Goal: Task Accomplishment & Management: Use online tool/utility

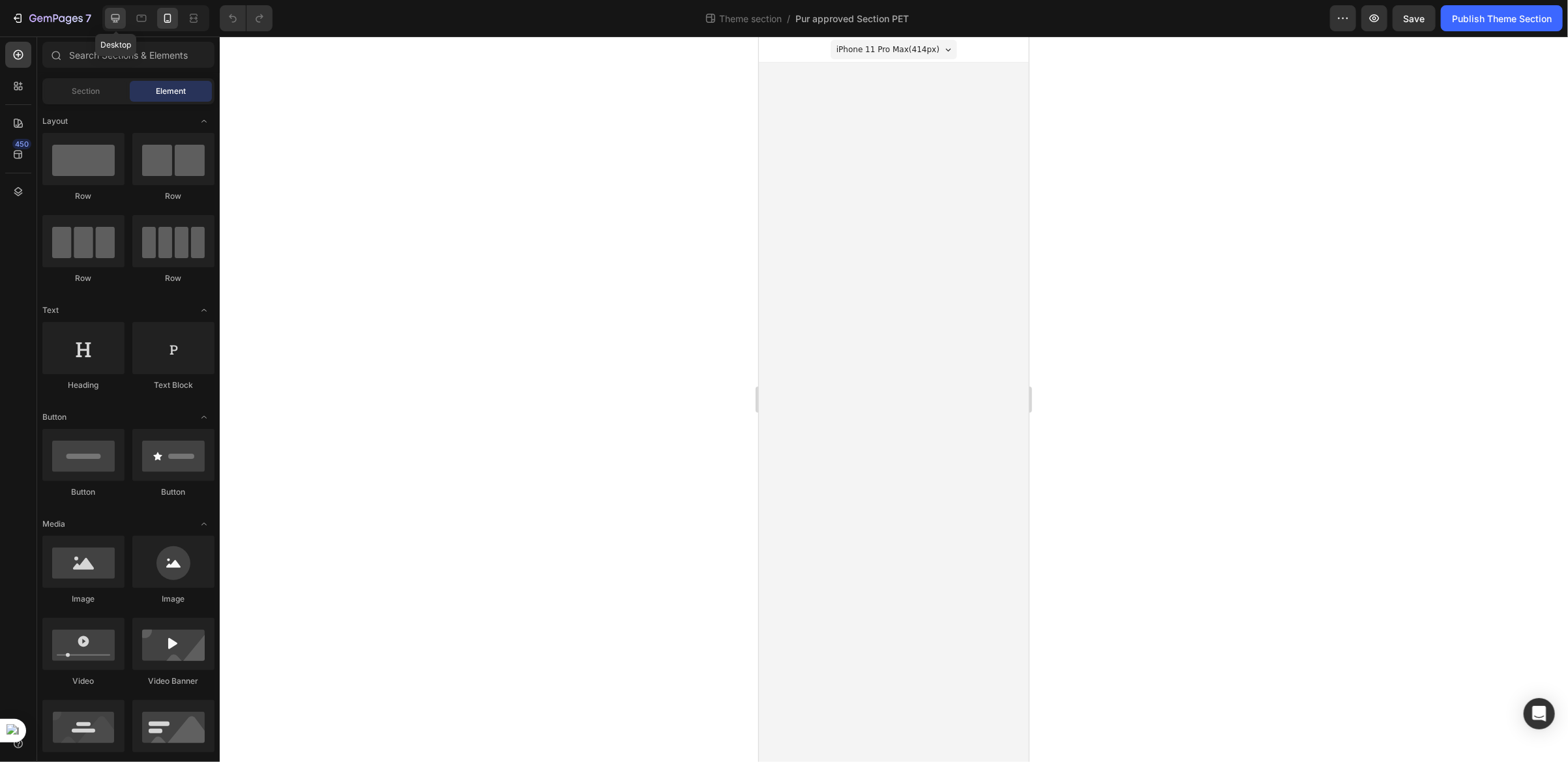
click at [124, 19] on div at bounding box center [115, 18] width 21 height 21
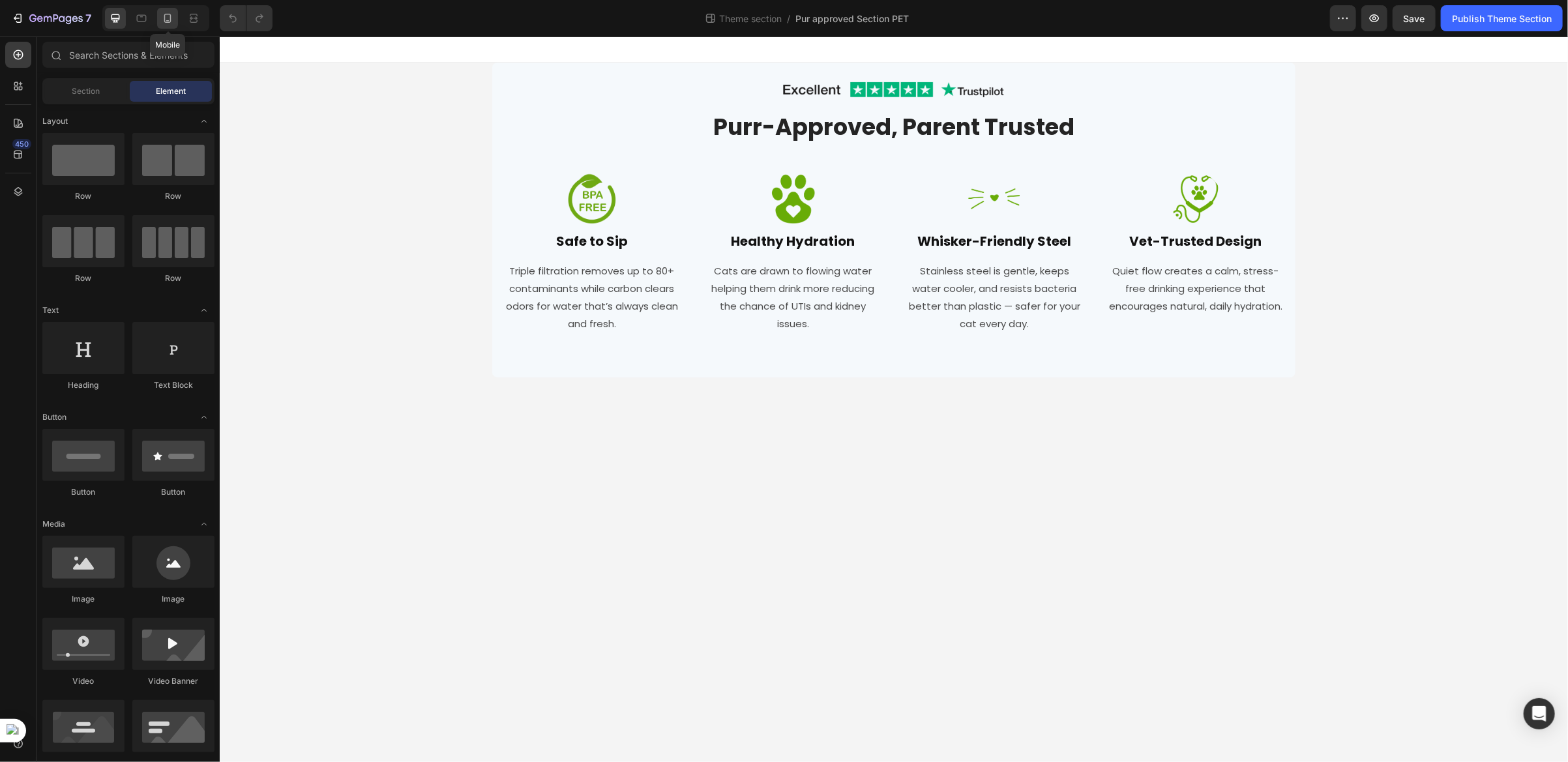
click at [168, 27] on div at bounding box center [167, 18] width 21 height 21
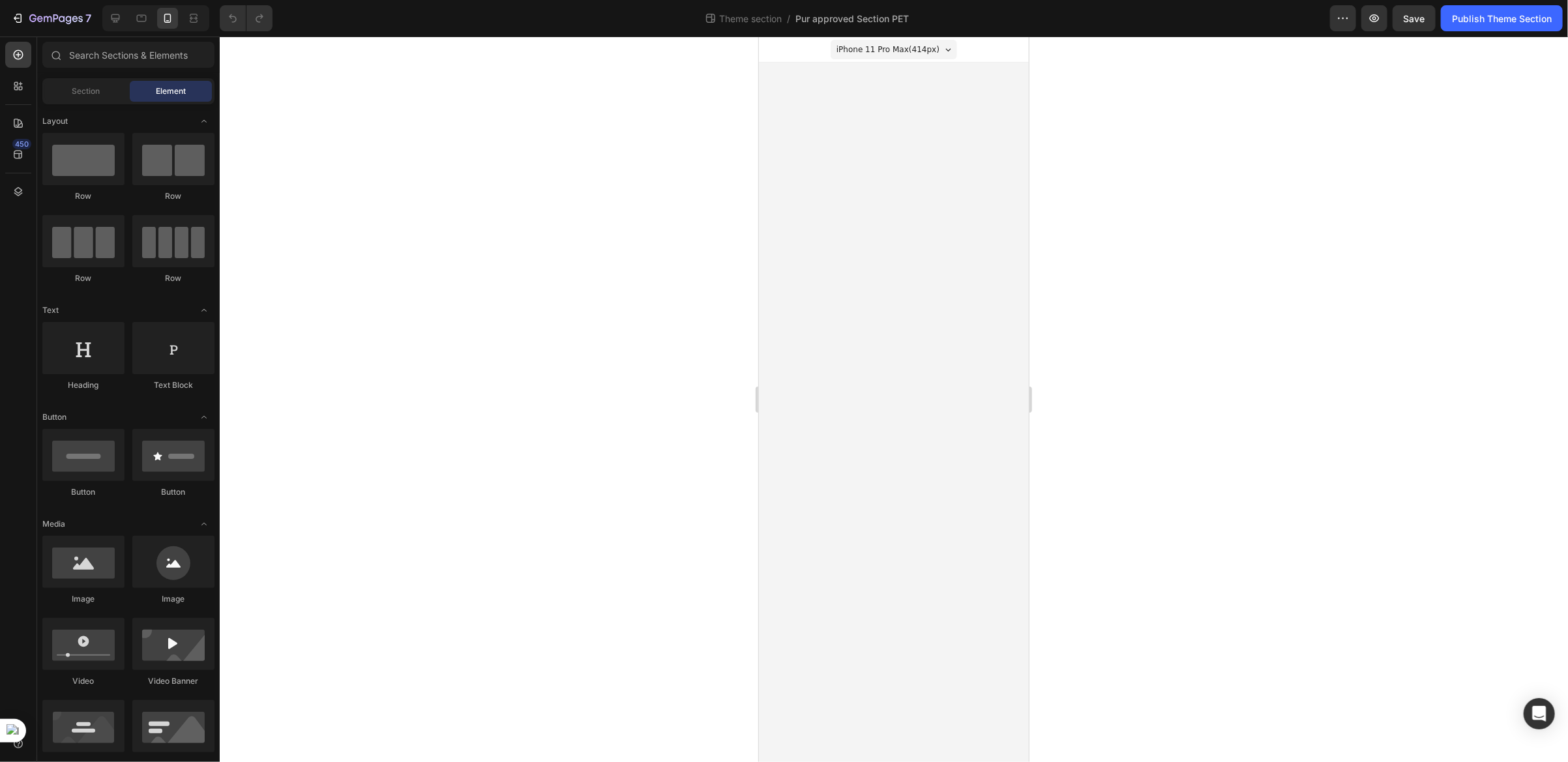
click at [832, 172] on body "iPhone 11 Pro Max ( 414 px) iPhone 13 Mini iPhone 13 Pro iPhone 11 Pro Max iPho…" at bounding box center [893, 398] width 270 height 726
click at [115, 25] on div at bounding box center [115, 18] width 21 height 21
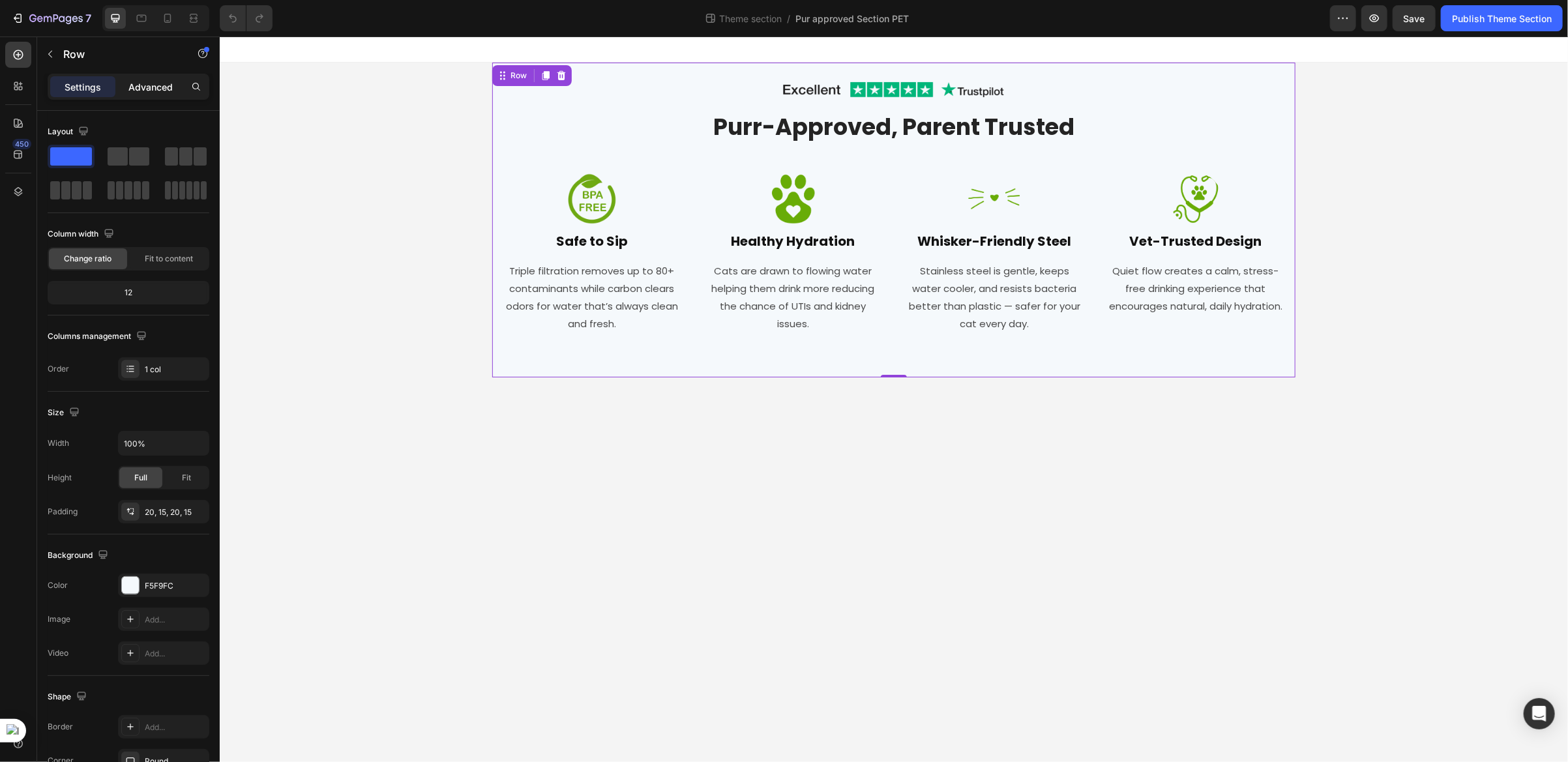
click at [152, 88] on p "Advanced" at bounding box center [150, 87] width 44 height 14
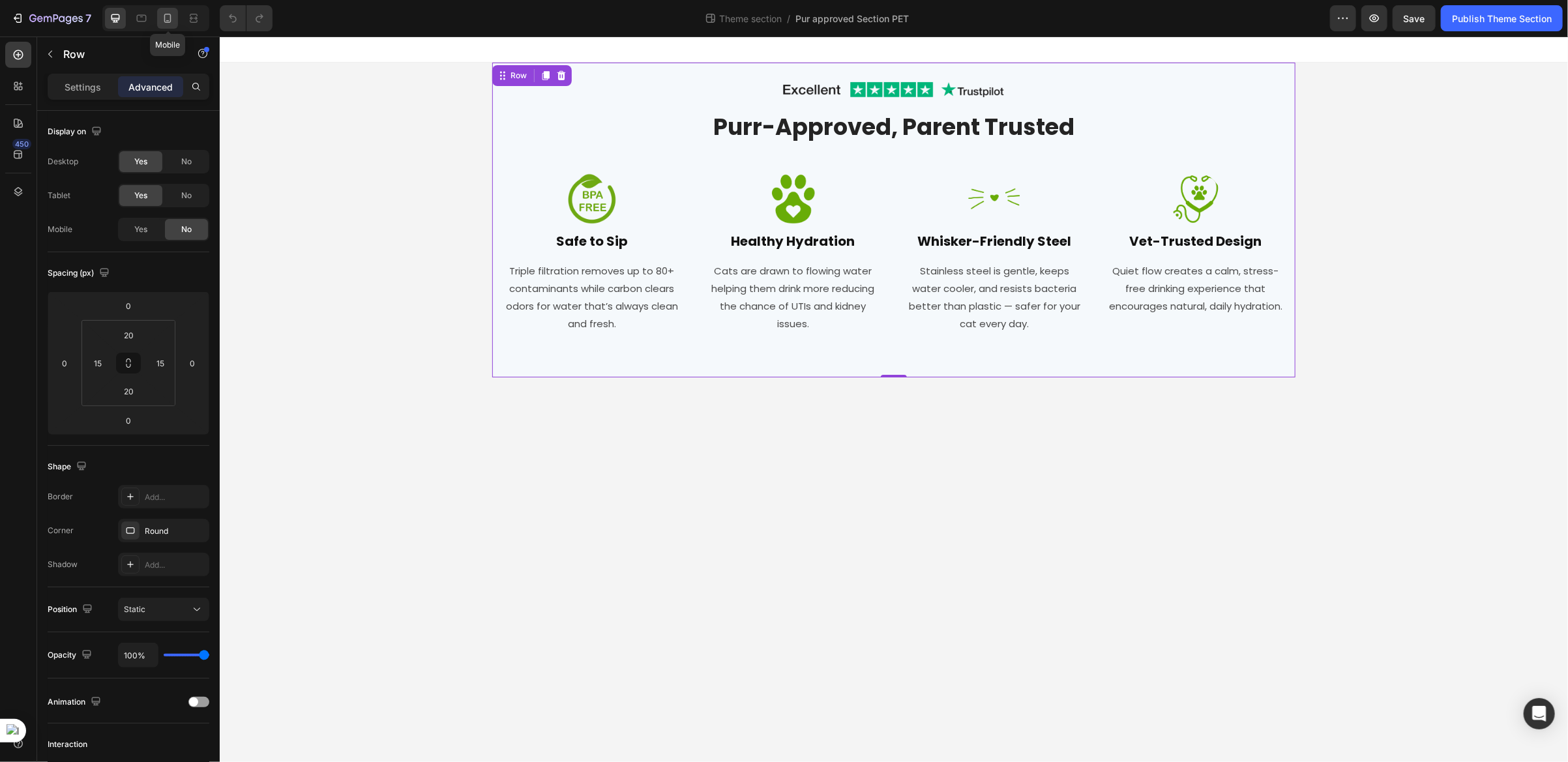
click at [172, 27] on div at bounding box center [167, 18] width 21 height 21
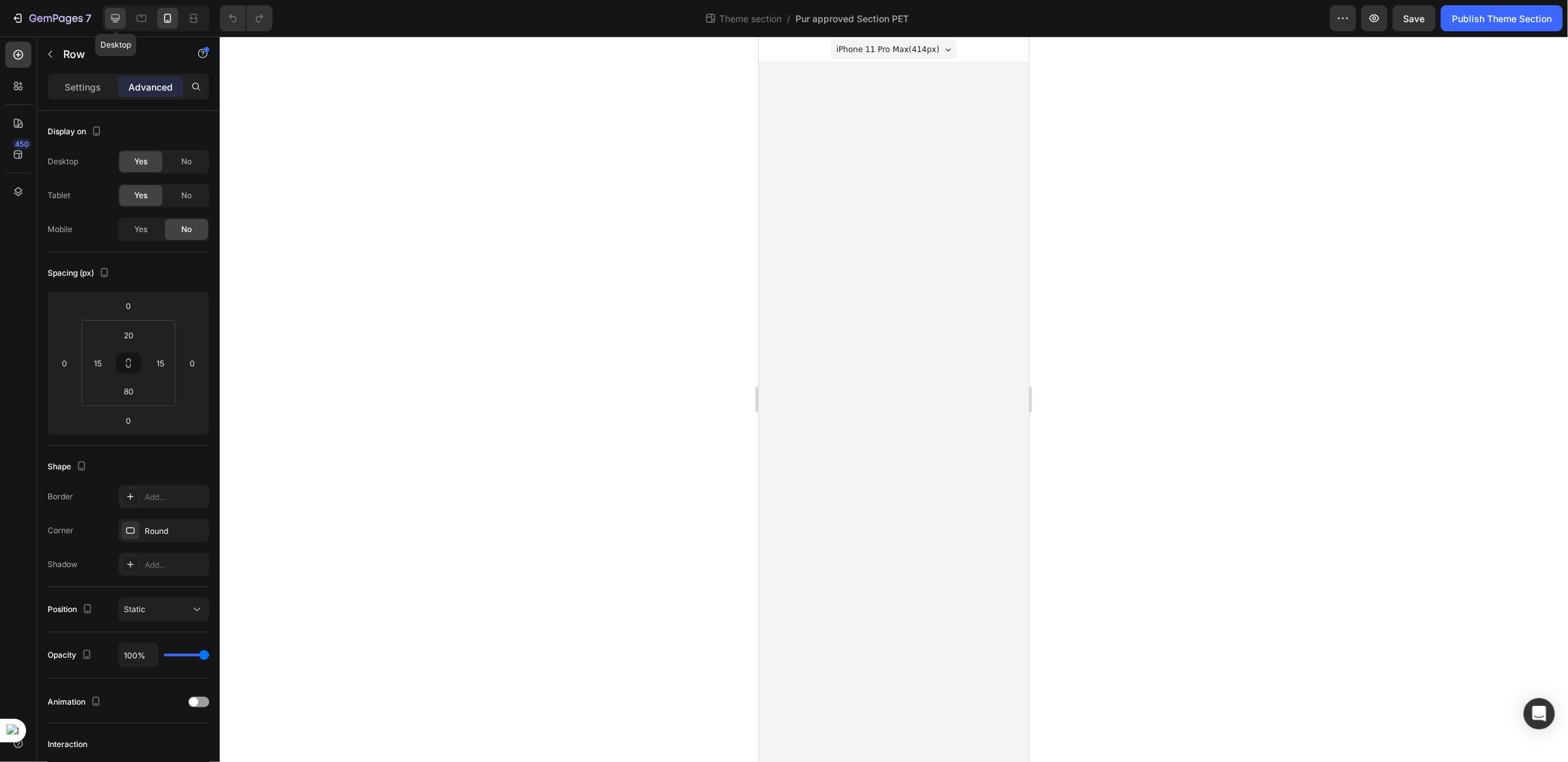
click at [117, 23] on icon at bounding box center [115, 18] width 13 height 13
type input "20"
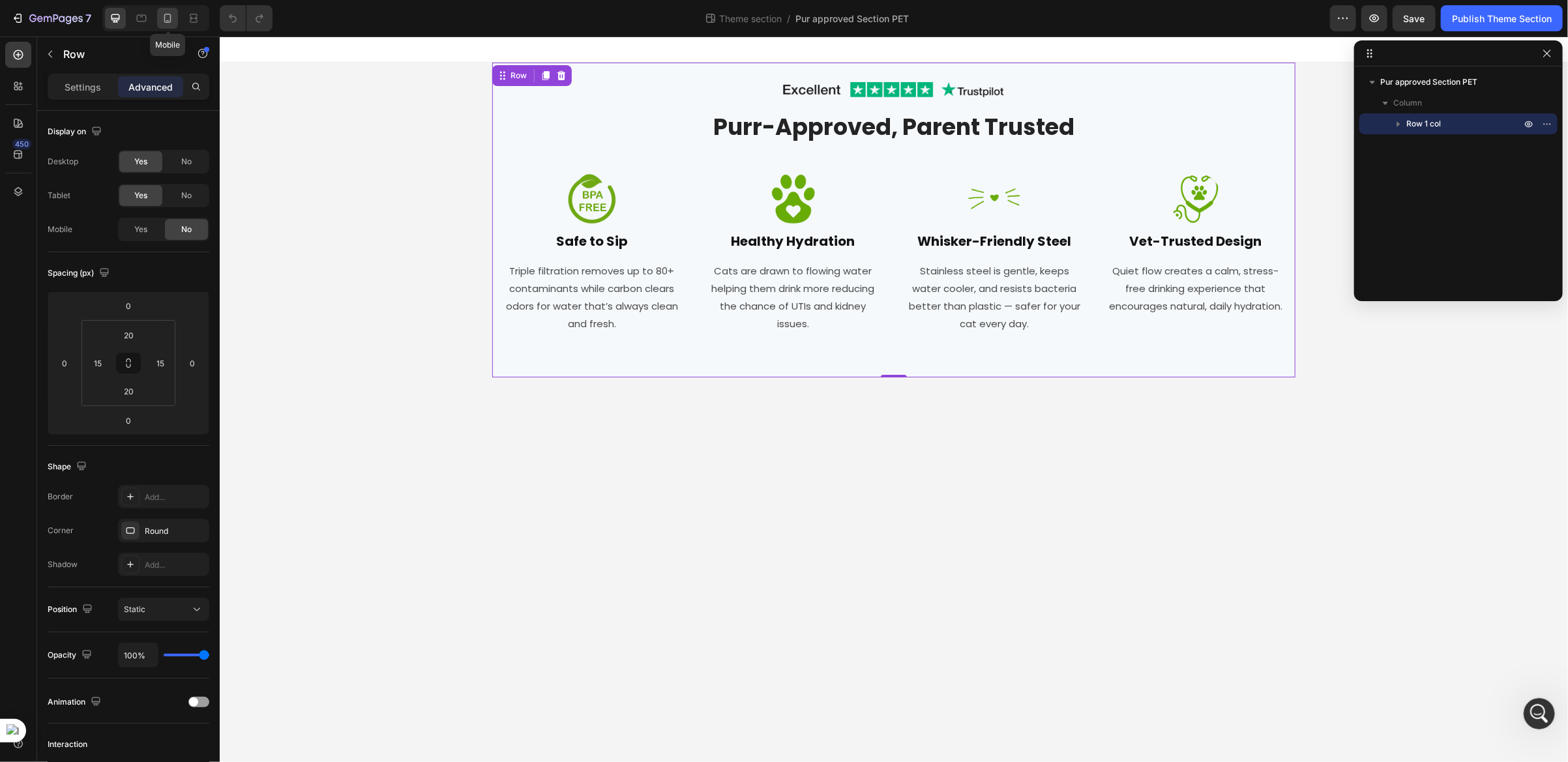
click at [172, 22] on icon at bounding box center [167, 18] width 13 height 13
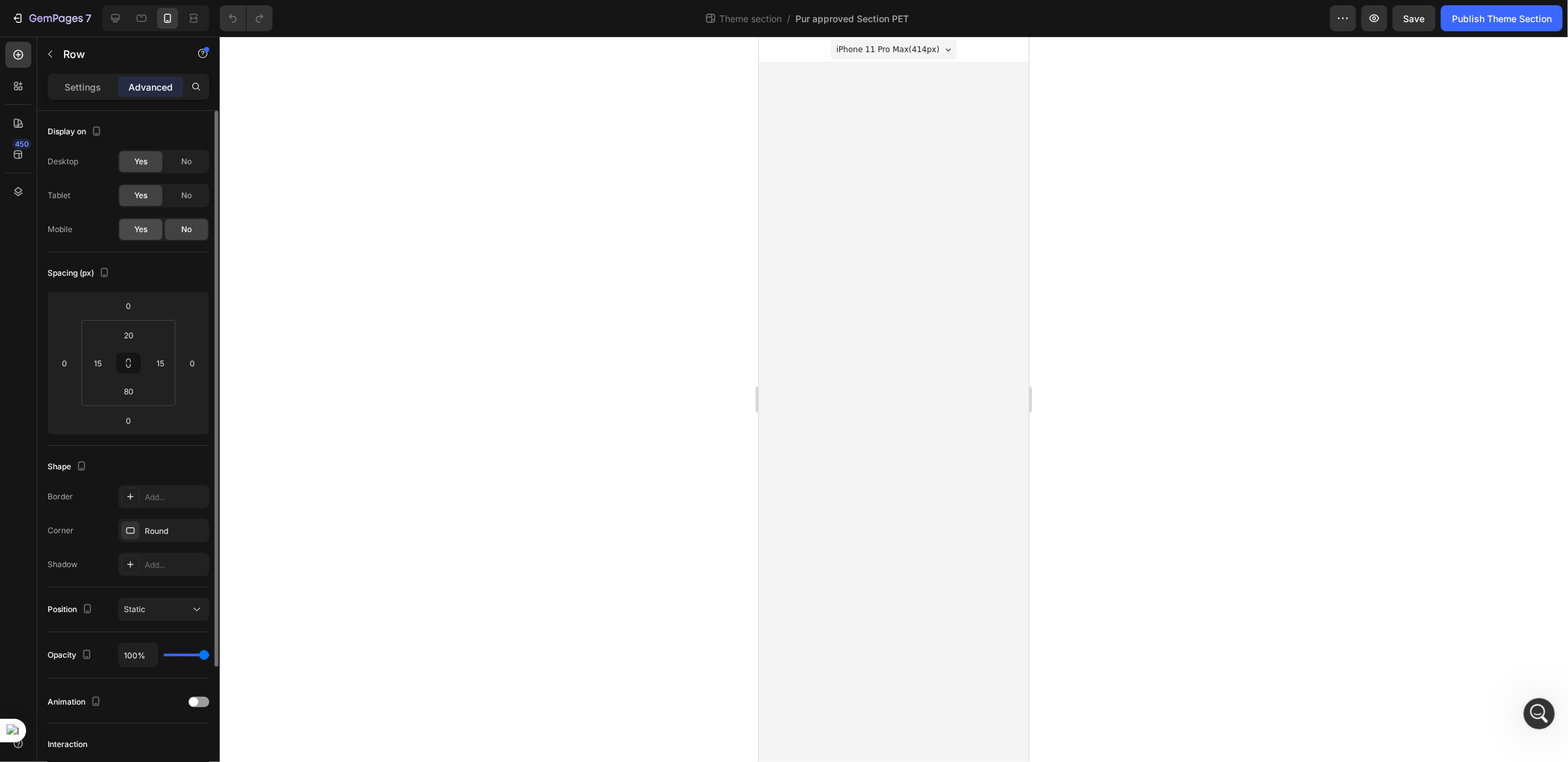
click at [135, 232] on span "Yes" at bounding box center [140, 230] width 13 height 12
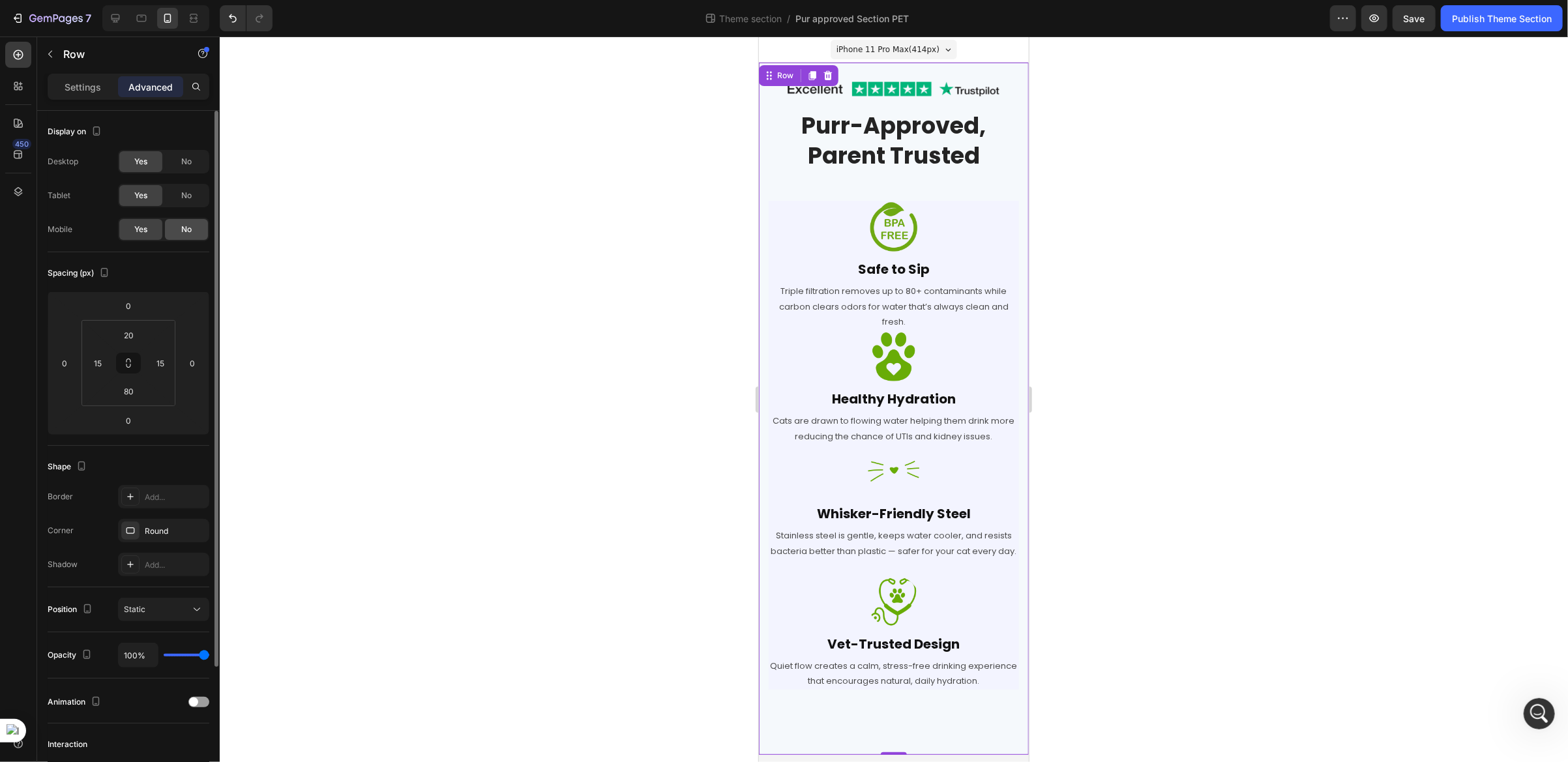
click at [177, 228] on div "No" at bounding box center [187, 229] width 43 height 21
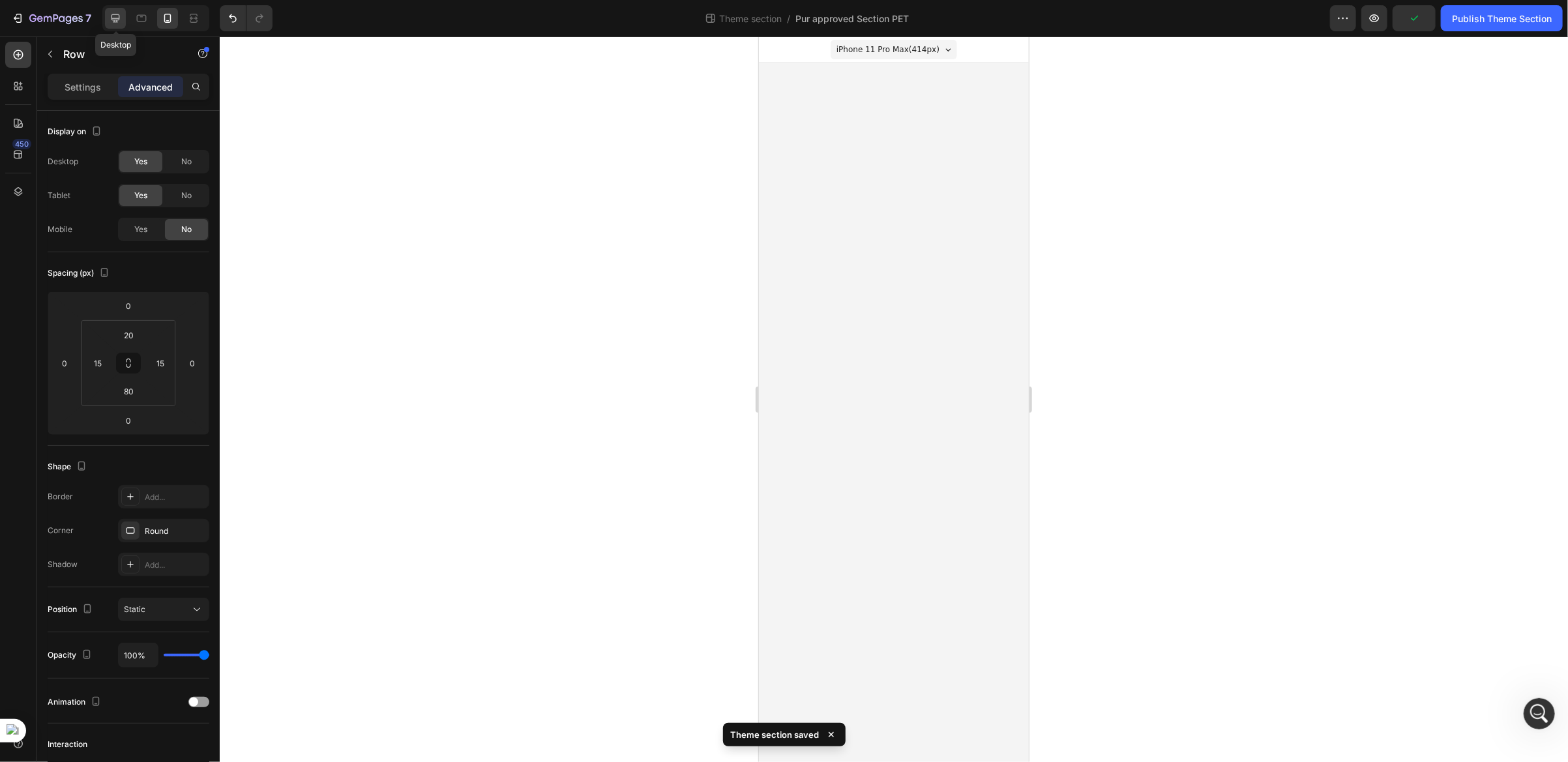
click at [117, 18] on icon at bounding box center [115, 19] width 9 height 9
type input "20"
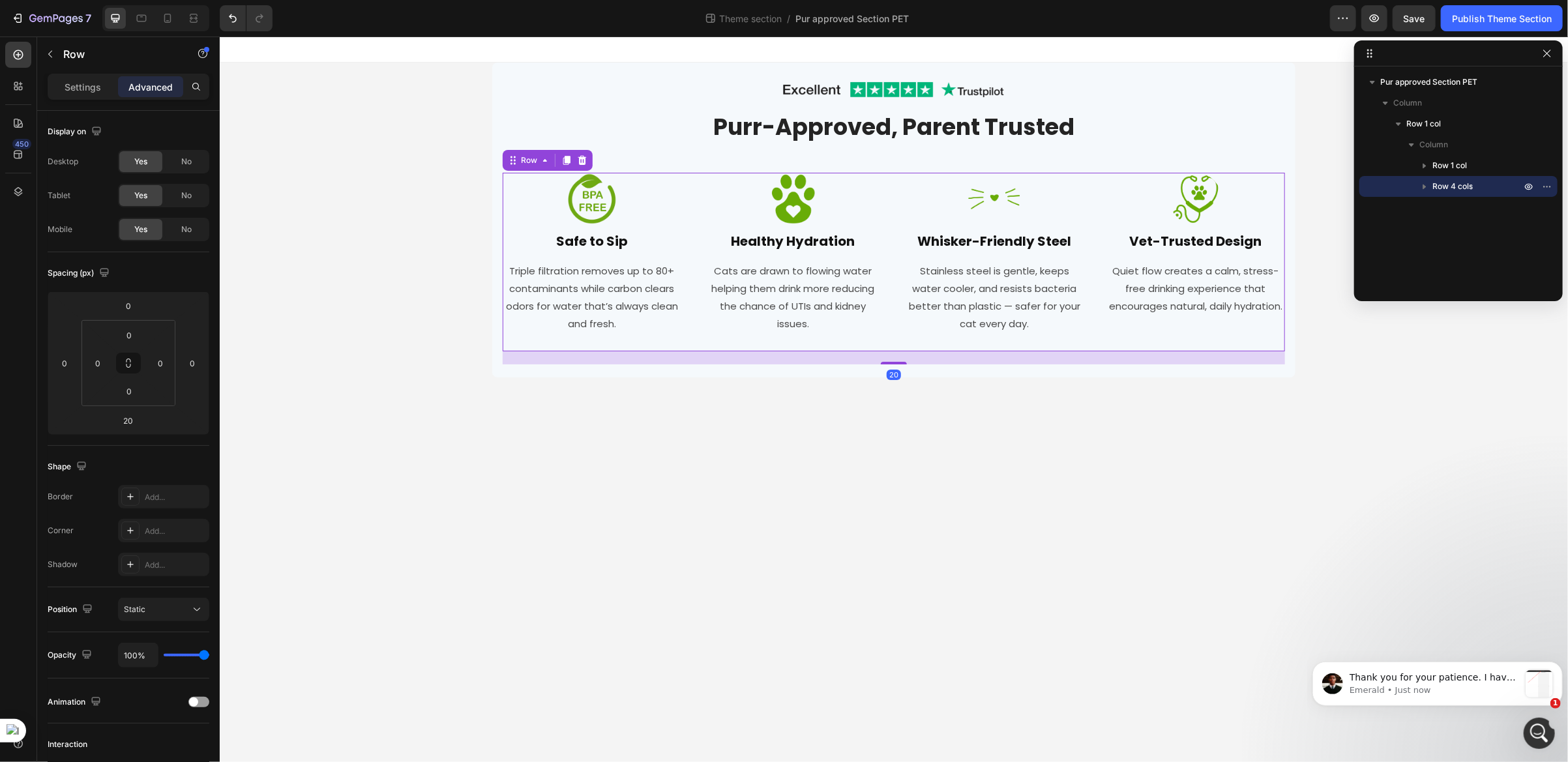
click at [695, 215] on div "Image Safe to Sip Heading Triple filtration removes up to 80+ contaminants whil…" at bounding box center [893, 261] width 782 height 179
click at [166, 20] on icon at bounding box center [167, 18] width 13 height 13
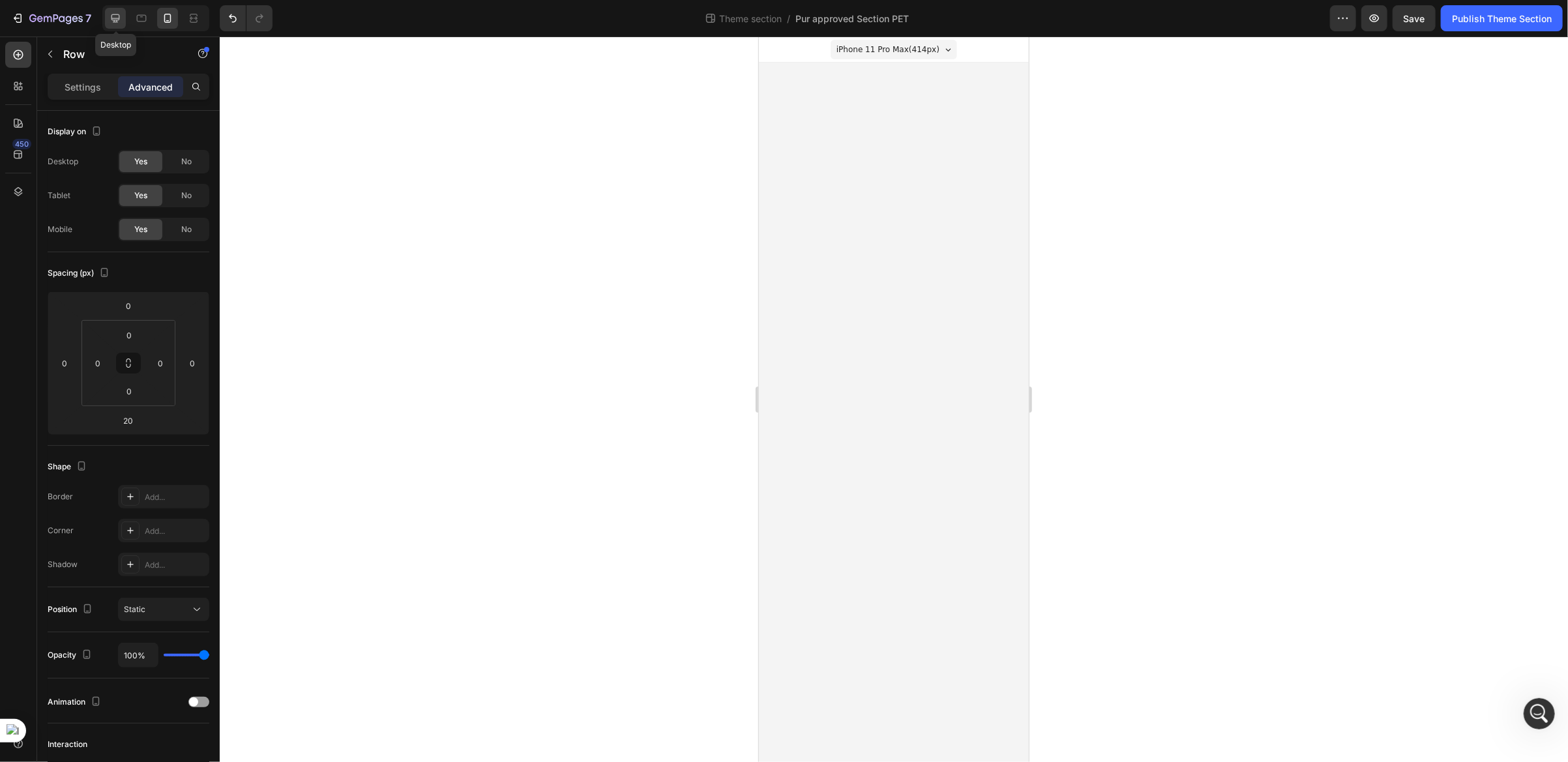
click at [107, 18] on div at bounding box center [115, 18] width 21 height 21
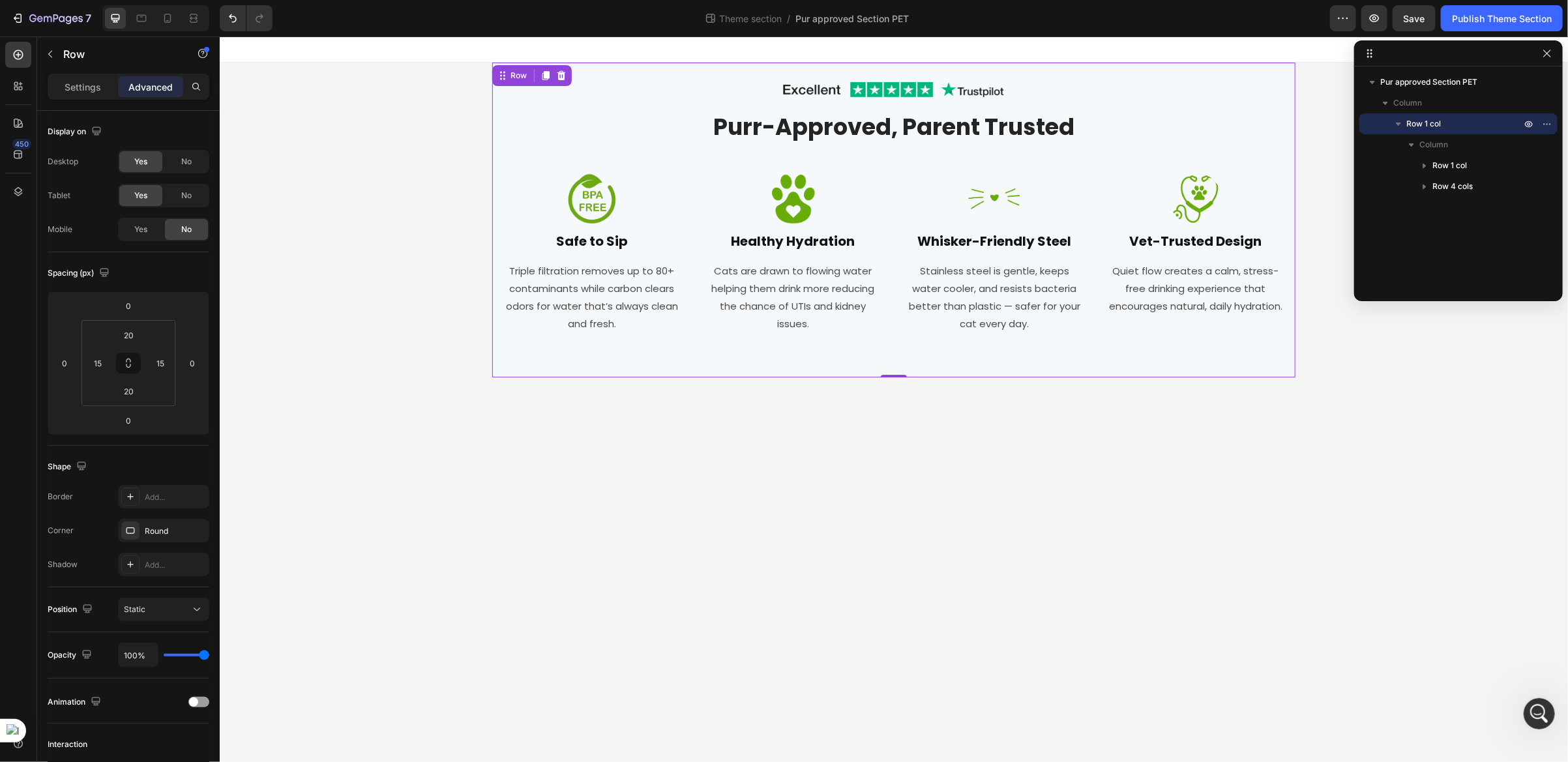
click at [497, 82] on div "Image Row Purr-Approved, Parent Trusted Heading Row Image Safe to Sip Heading T…" at bounding box center [893, 219] width 804 height 315
click at [13, 194] on icon at bounding box center [18, 190] width 13 height 13
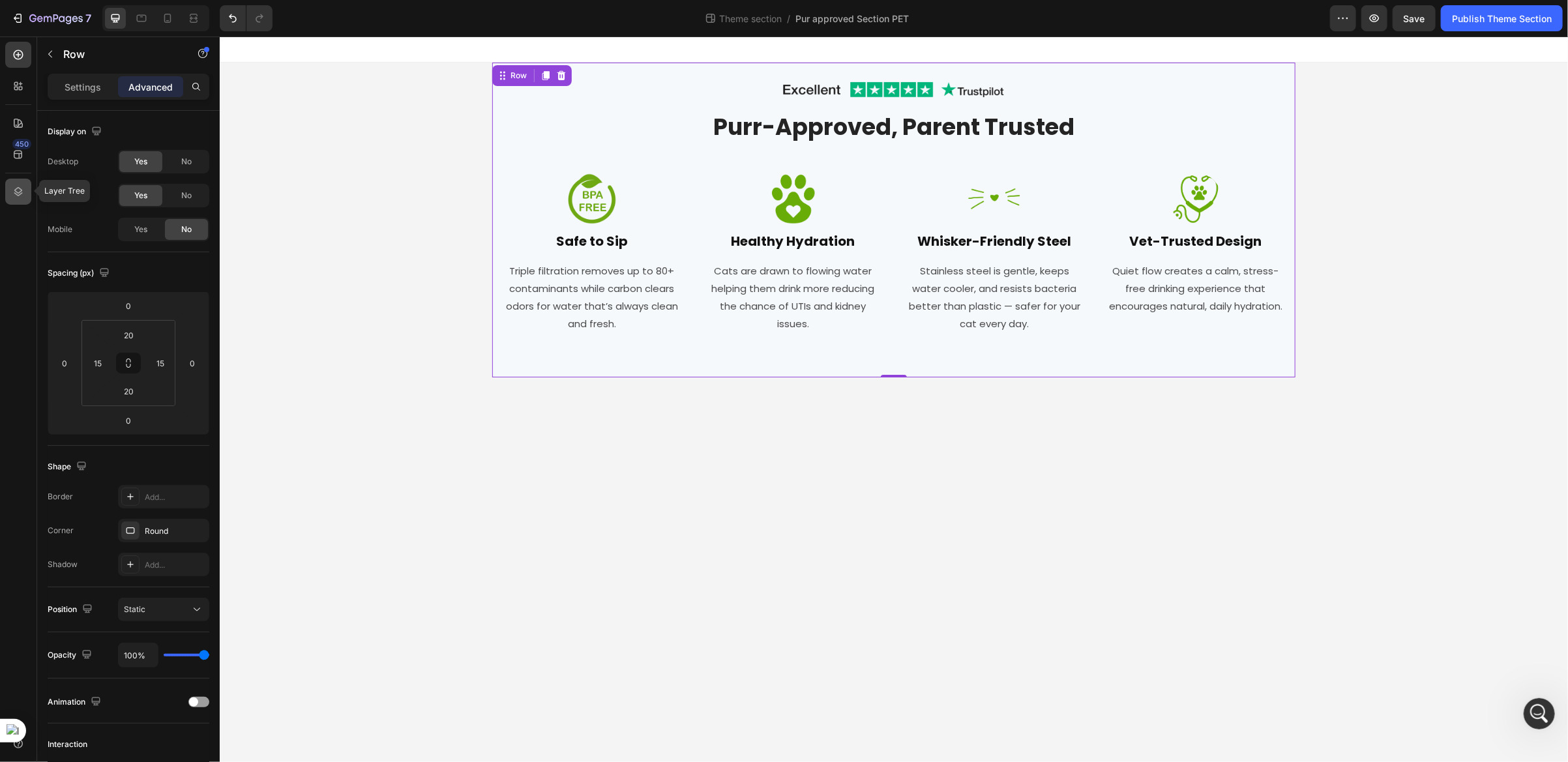
click at [13, 194] on icon at bounding box center [18, 190] width 13 height 13
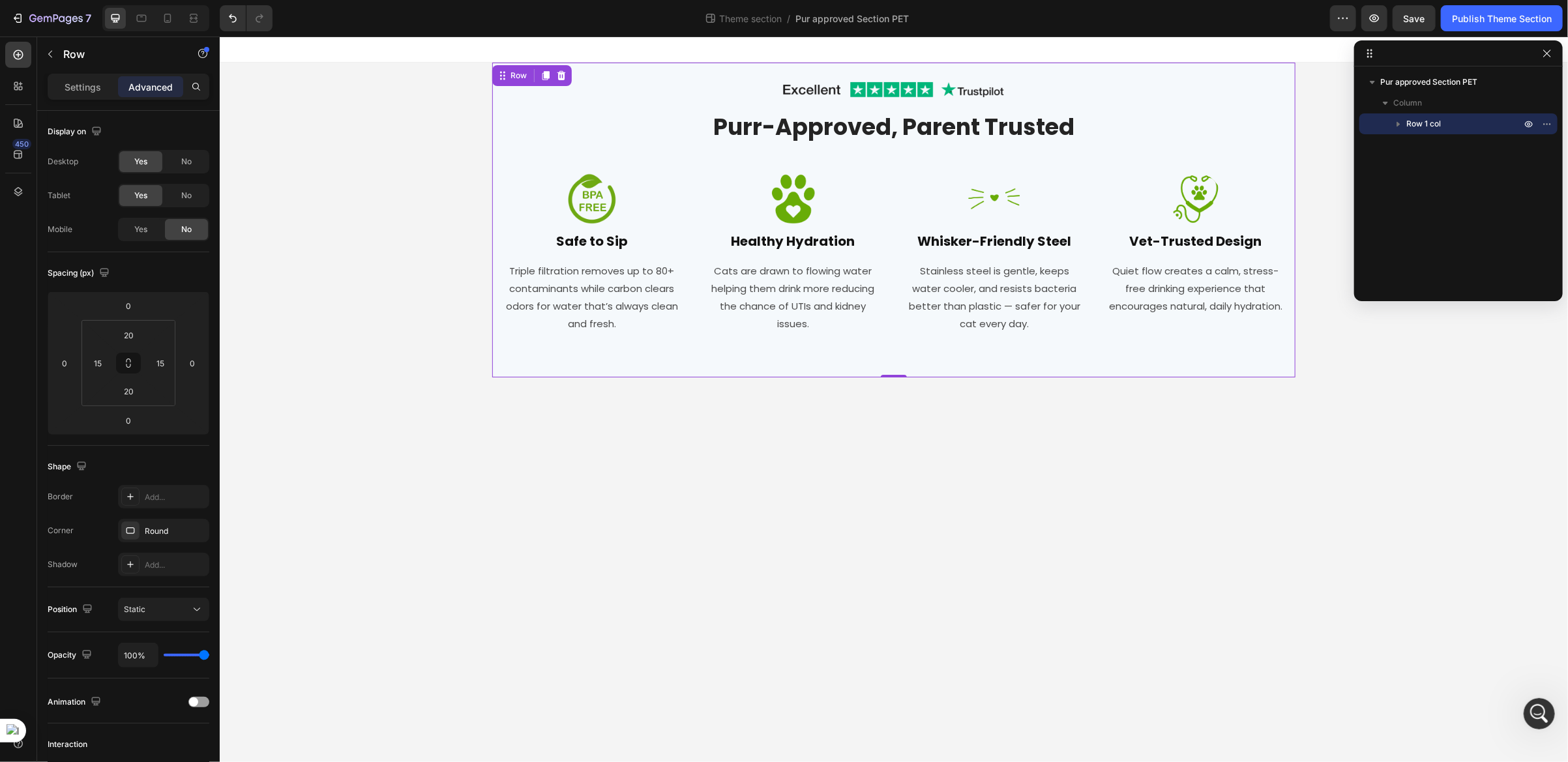
click at [1403, 124] on icon "button" at bounding box center [1398, 123] width 13 height 13
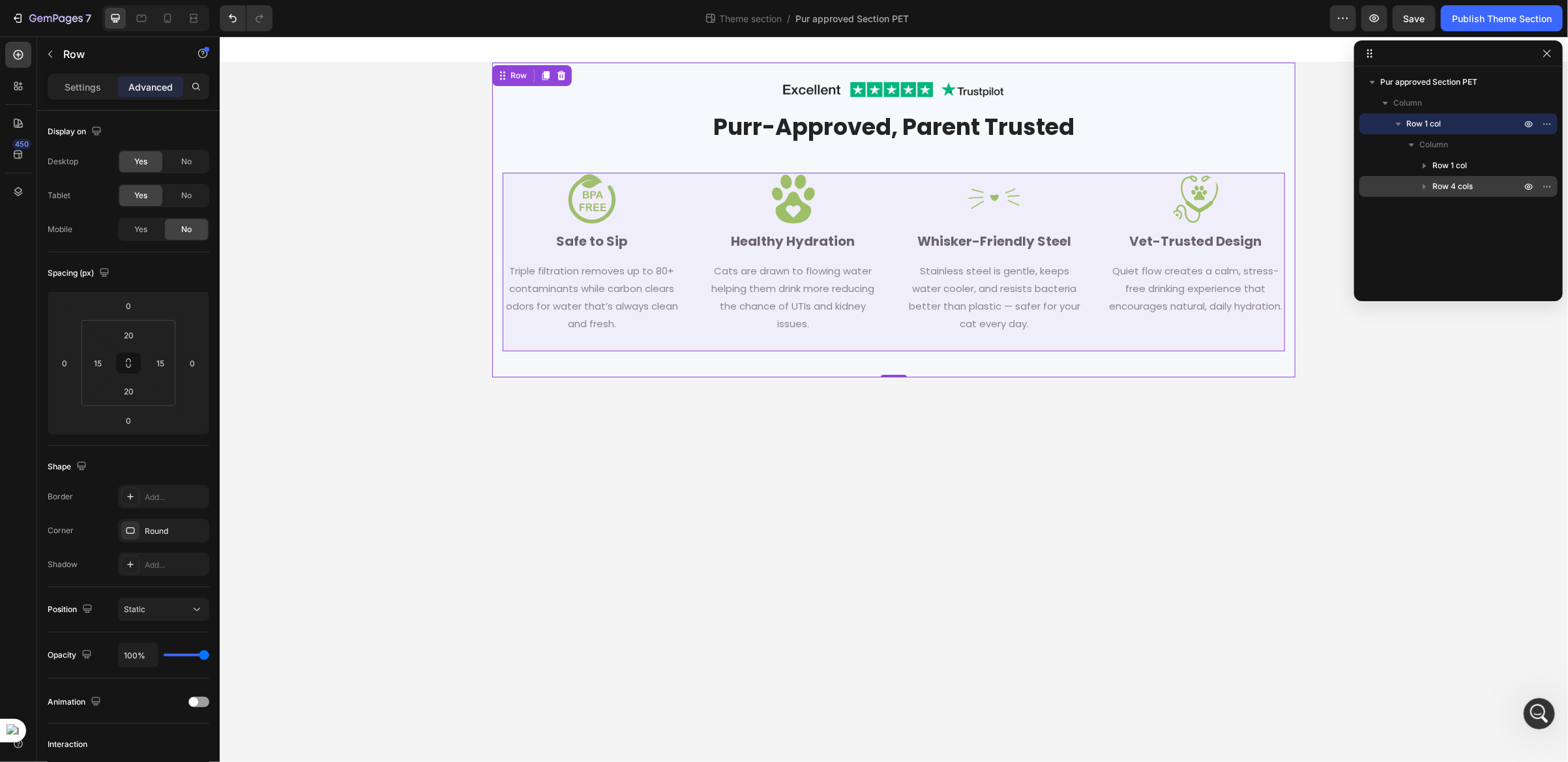
click at [1426, 190] on icon "button" at bounding box center [1424, 186] width 13 height 13
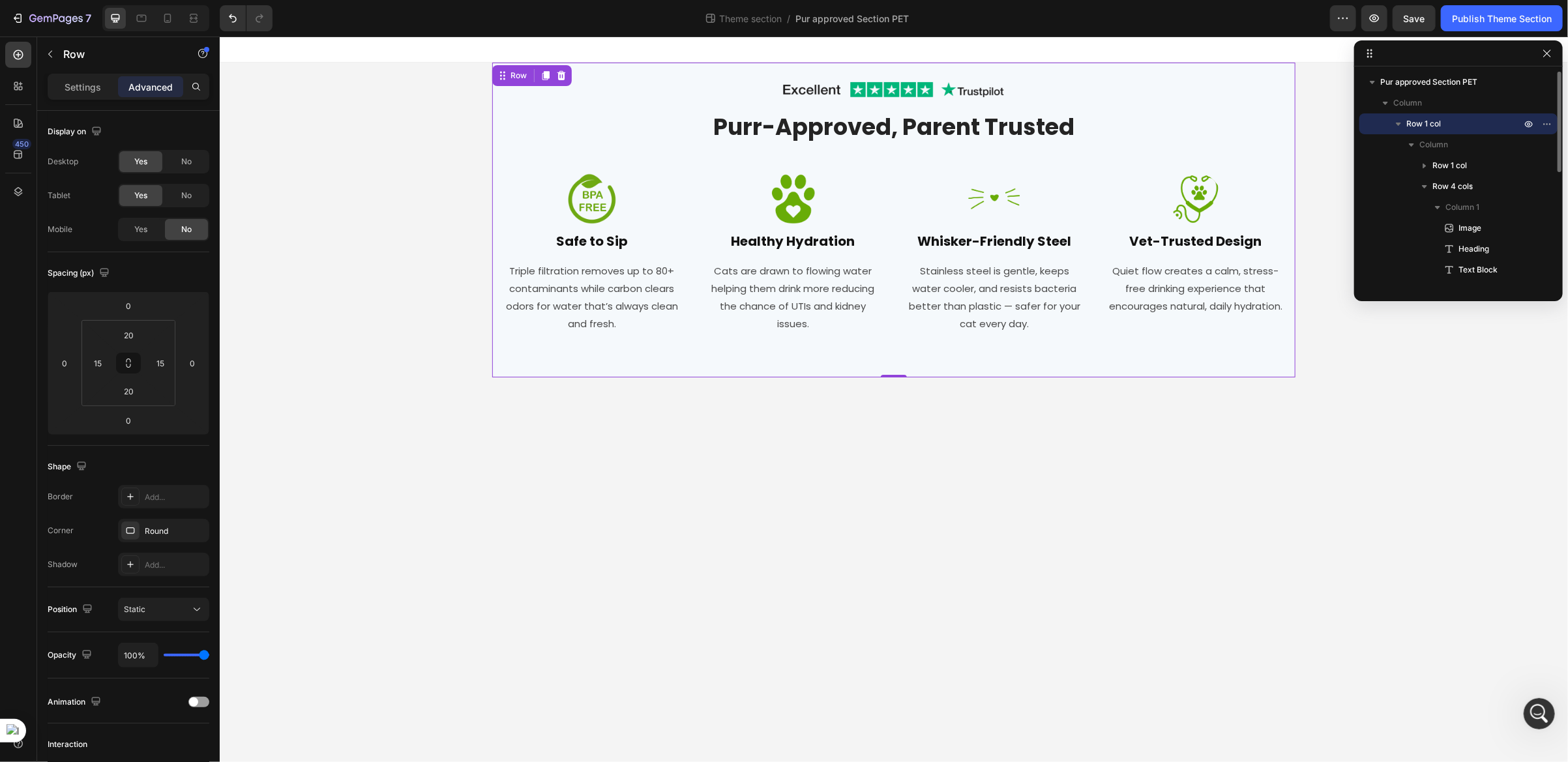
click at [1396, 125] on icon "button" at bounding box center [1398, 123] width 13 height 13
click at [1400, 121] on icon "button" at bounding box center [1398, 123] width 13 height 13
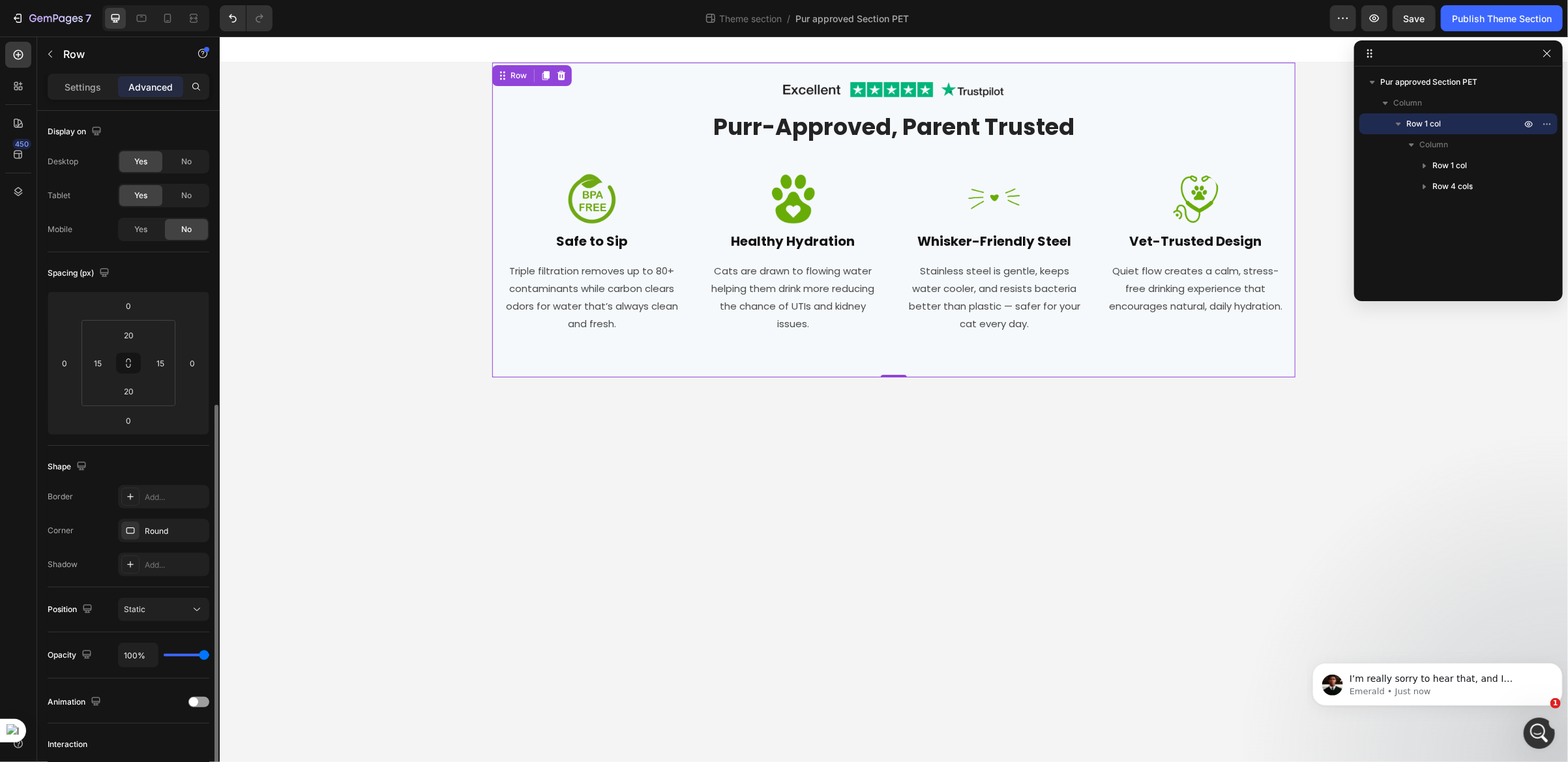
scroll to position [162, 0]
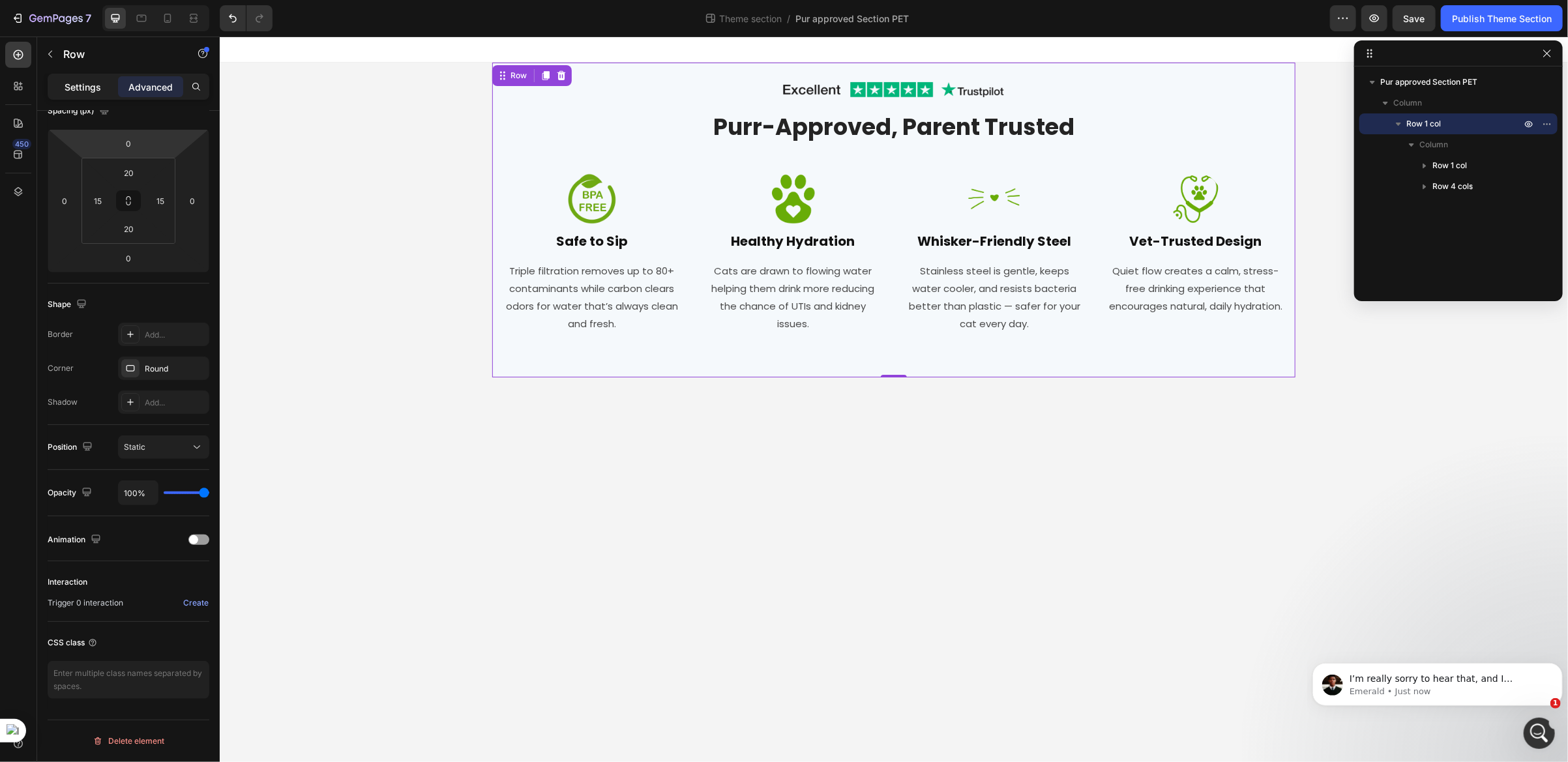
click at [73, 87] on p "Settings" at bounding box center [83, 87] width 36 height 14
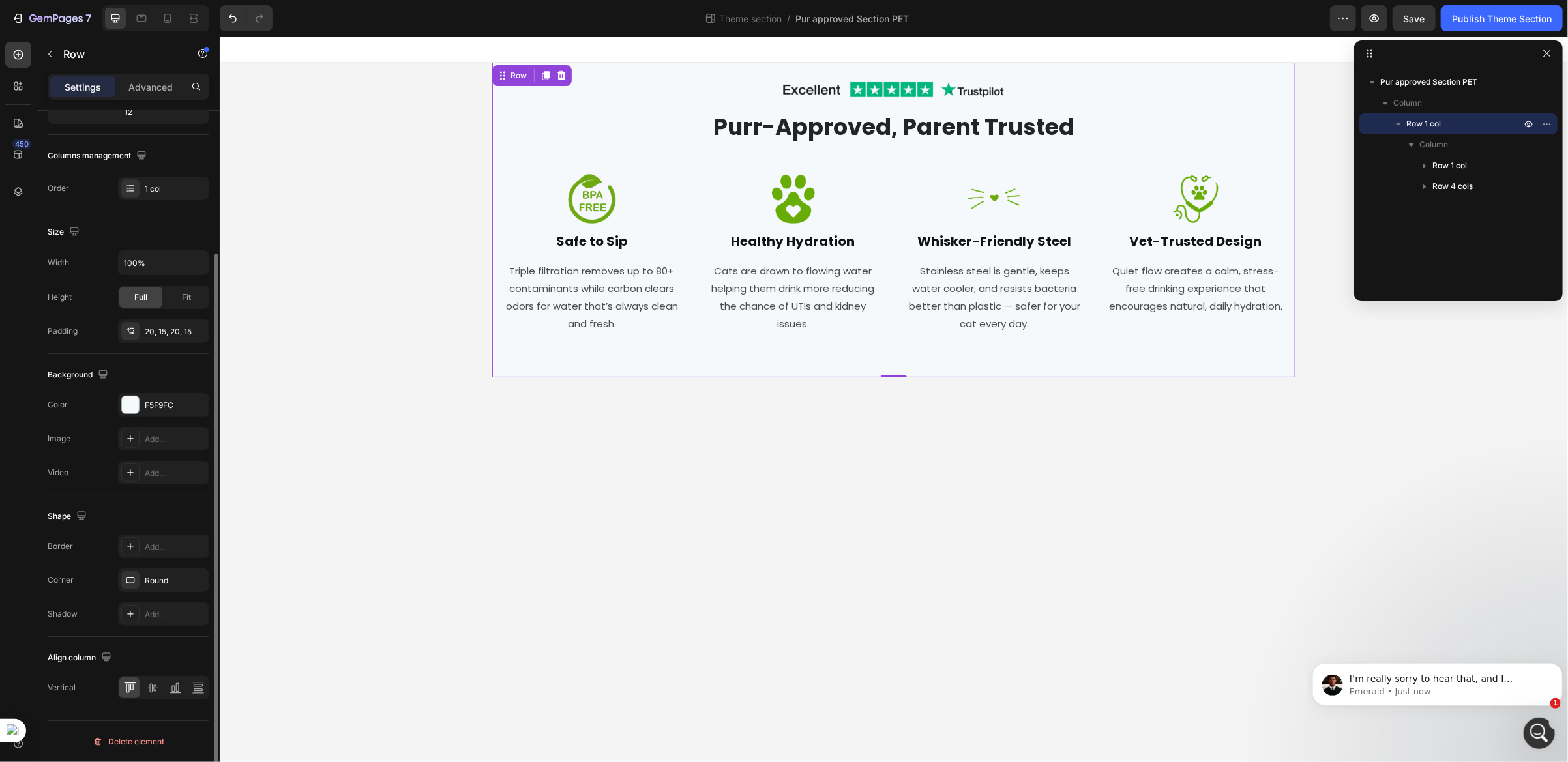
scroll to position [0, 0]
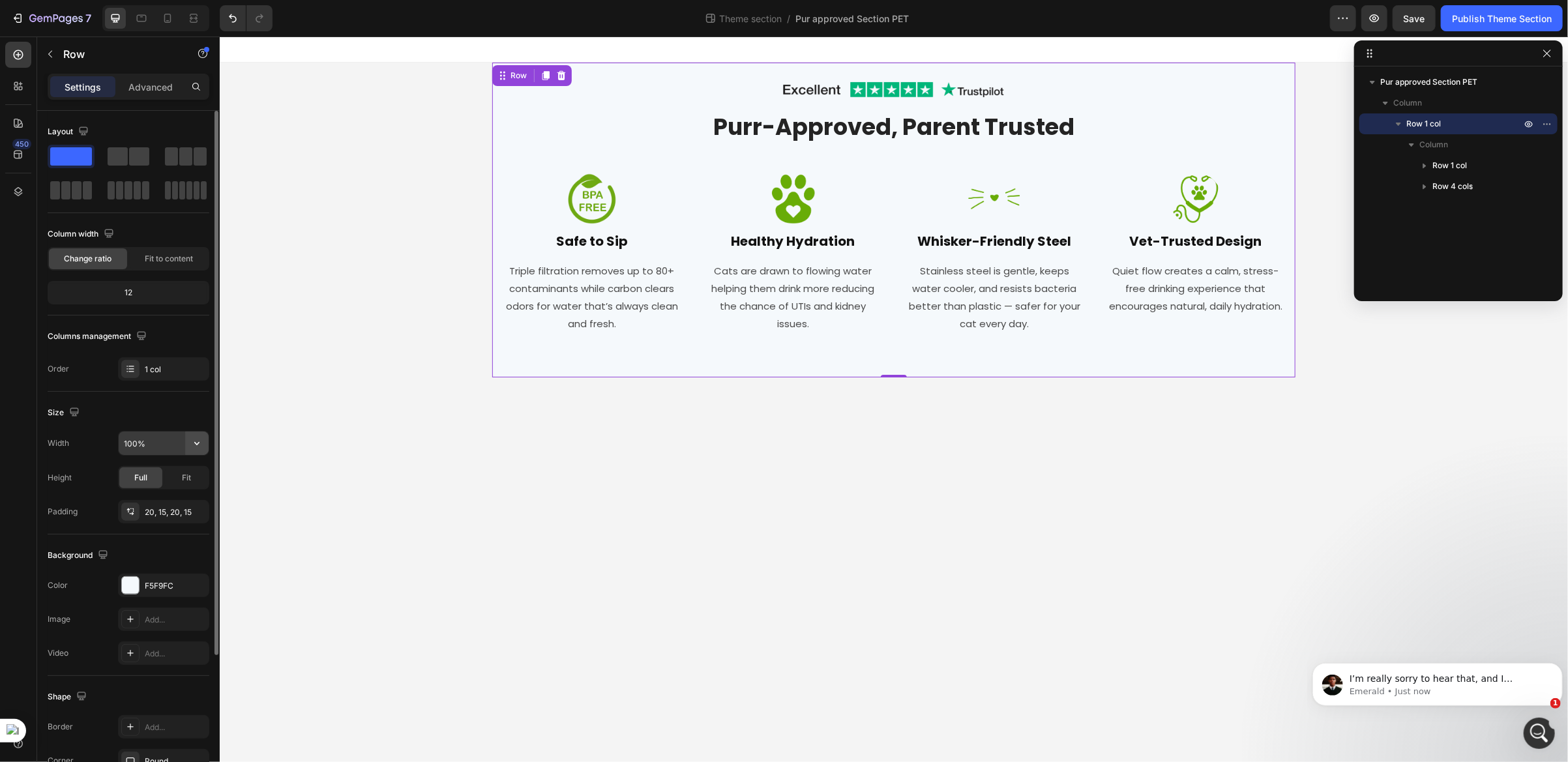
click at [188, 447] on button "button" at bounding box center [196, 443] width 24 height 24
